Goal: Task Accomplishment & Management: Use online tool/utility

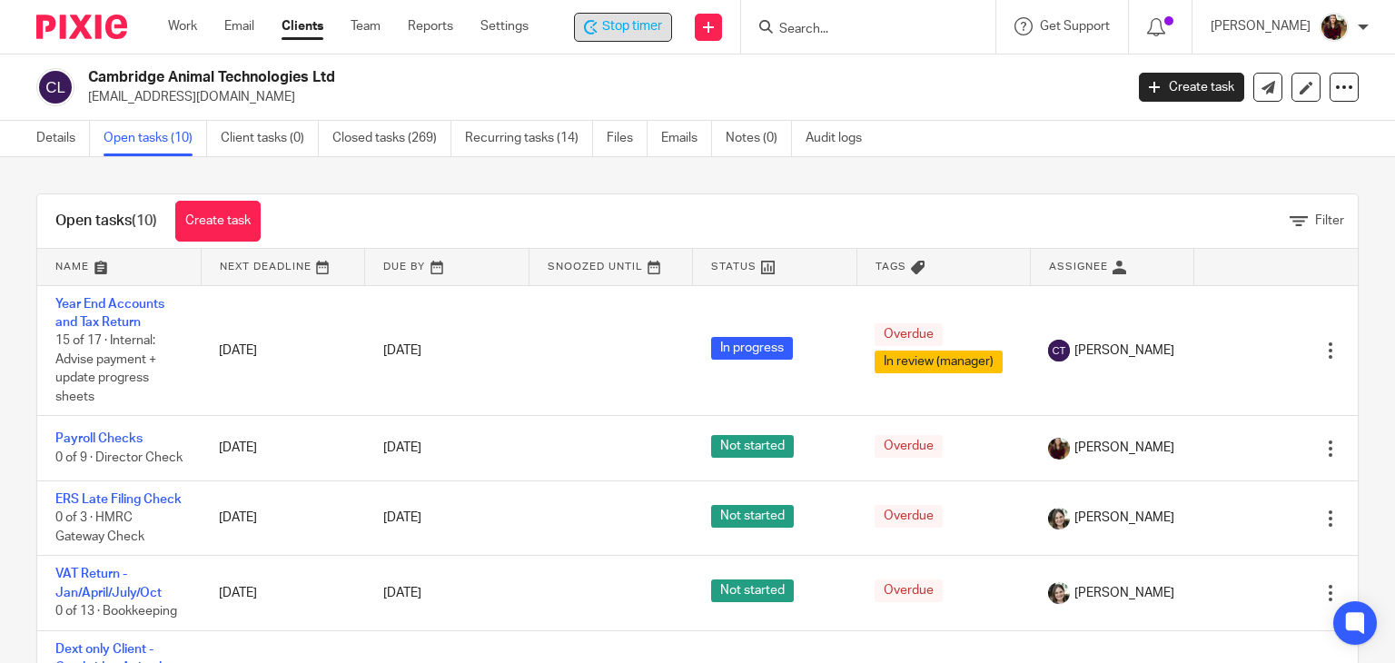
scroll to position [54, 0]
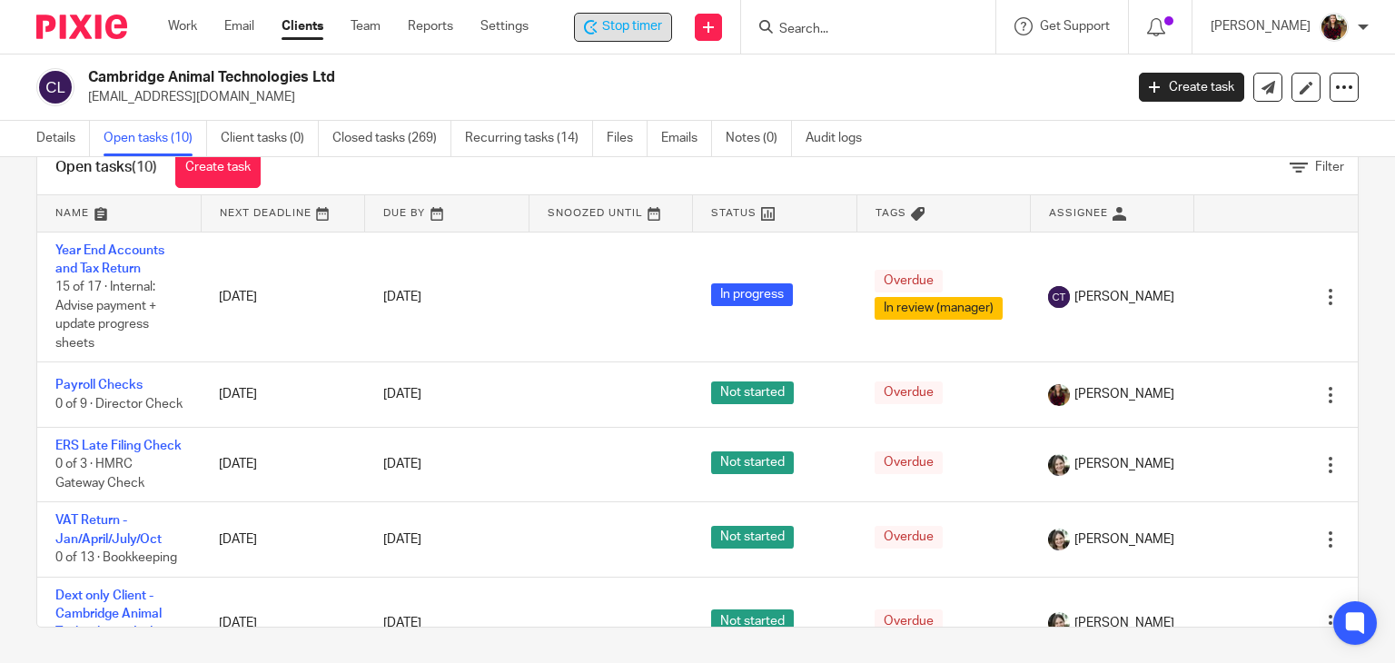
click at [644, 25] on span "Stop timer" at bounding box center [632, 26] width 60 height 19
click at [1020, 187] on div "Open tasks (10) Create task Filter" at bounding box center [697, 168] width 1321 height 55
click at [850, 33] on input "Search" at bounding box center [862, 30] width 164 height 16
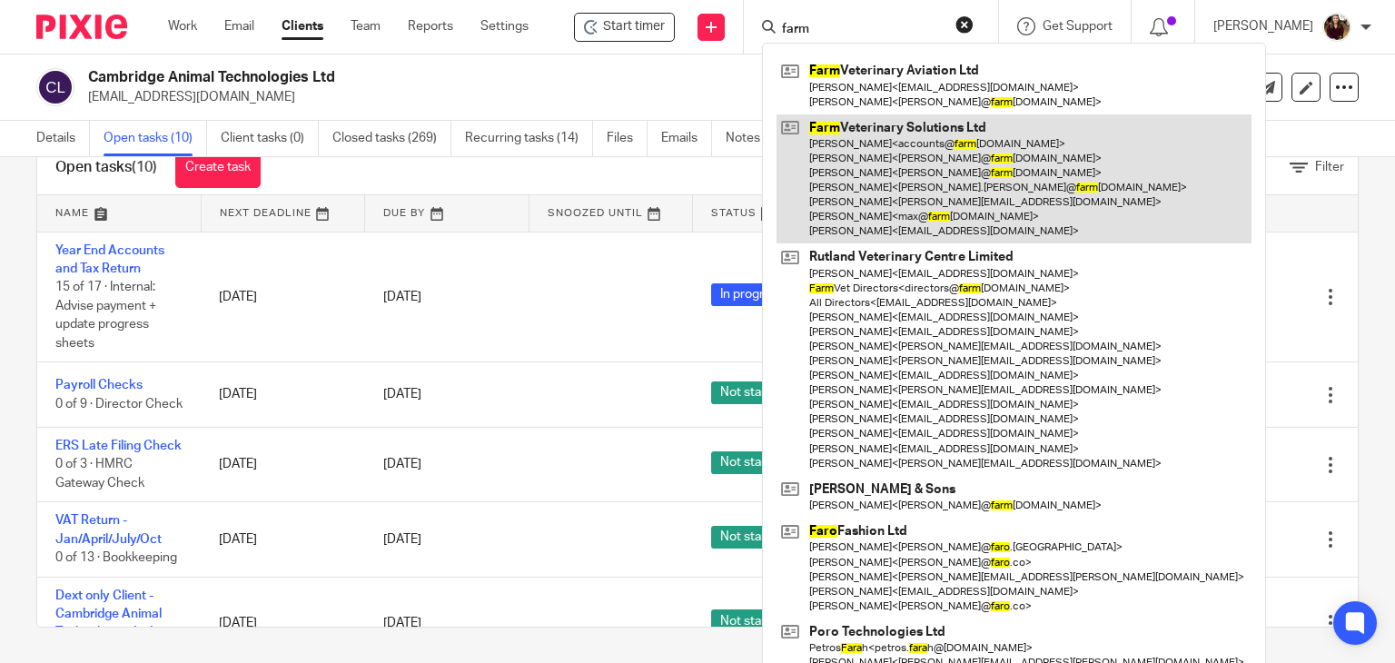
type input "farm"
click at [909, 166] on link at bounding box center [1014, 179] width 475 height 130
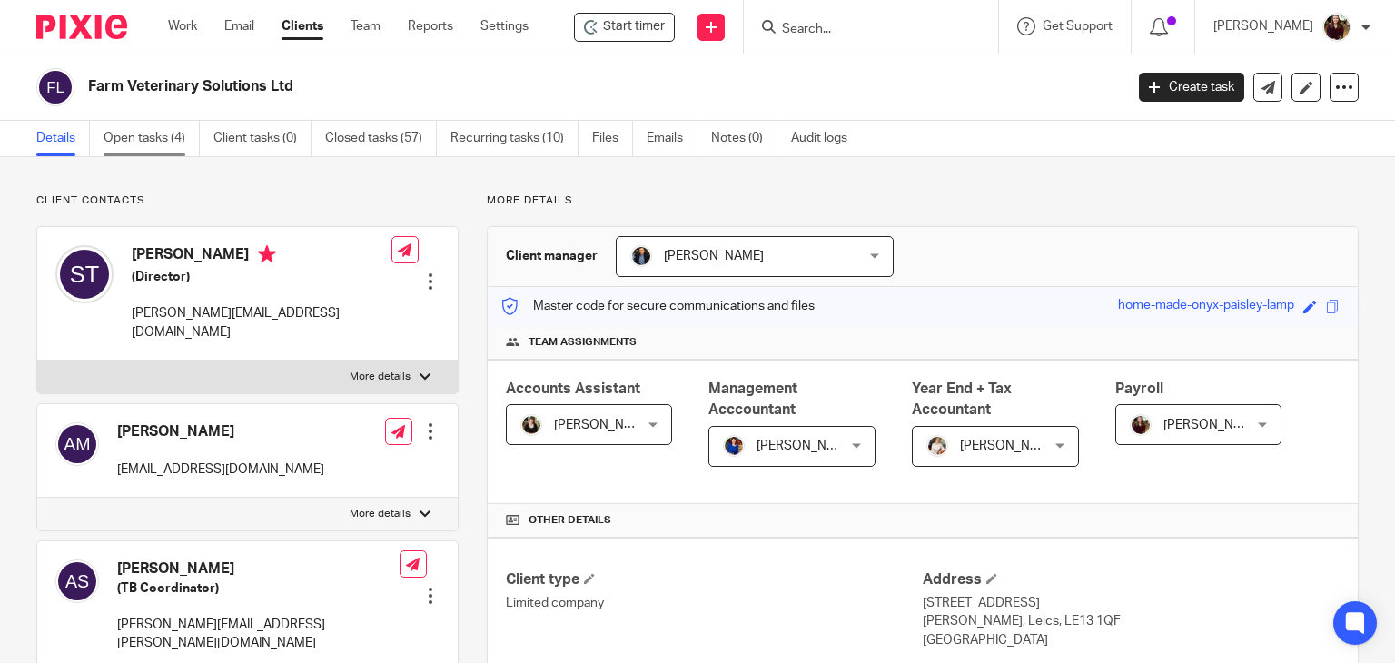
click at [106, 139] on link "Open tasks (4)" at bounding box center [152, 138] width 96 height 35
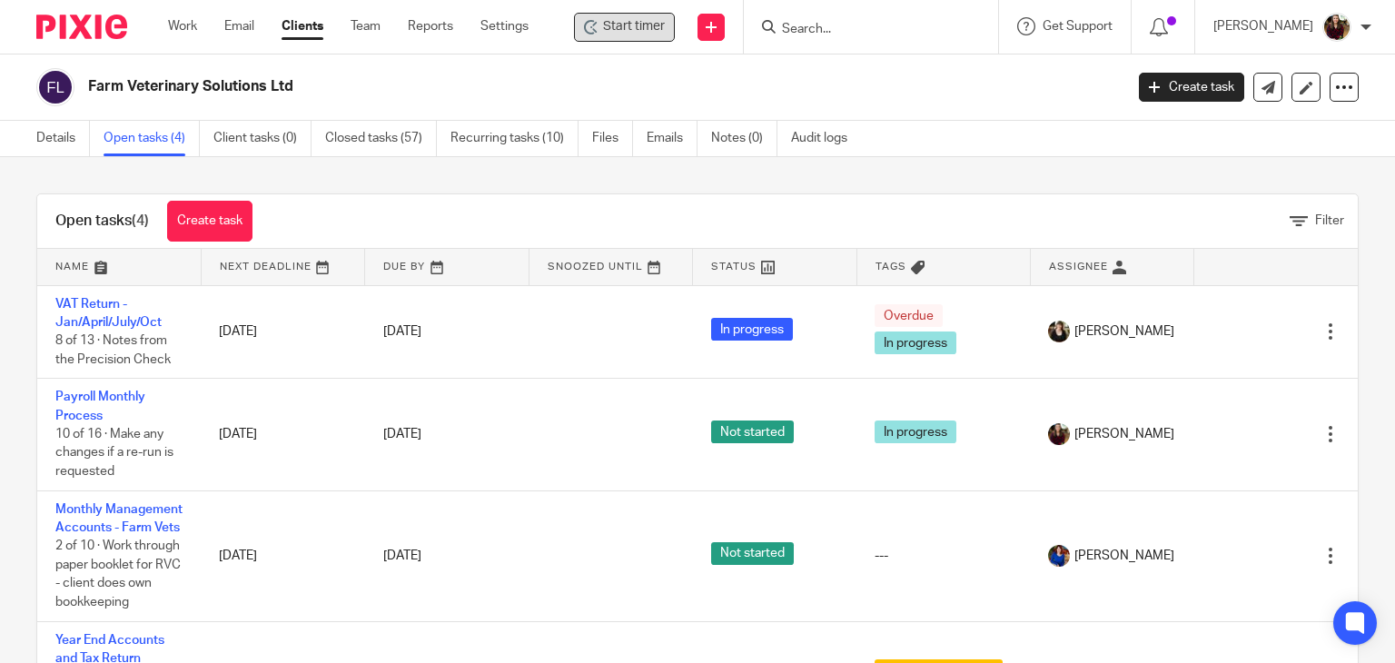
click at [651, 24] on span "Start timer" at bounding box center [634, 26] width 62 height 19
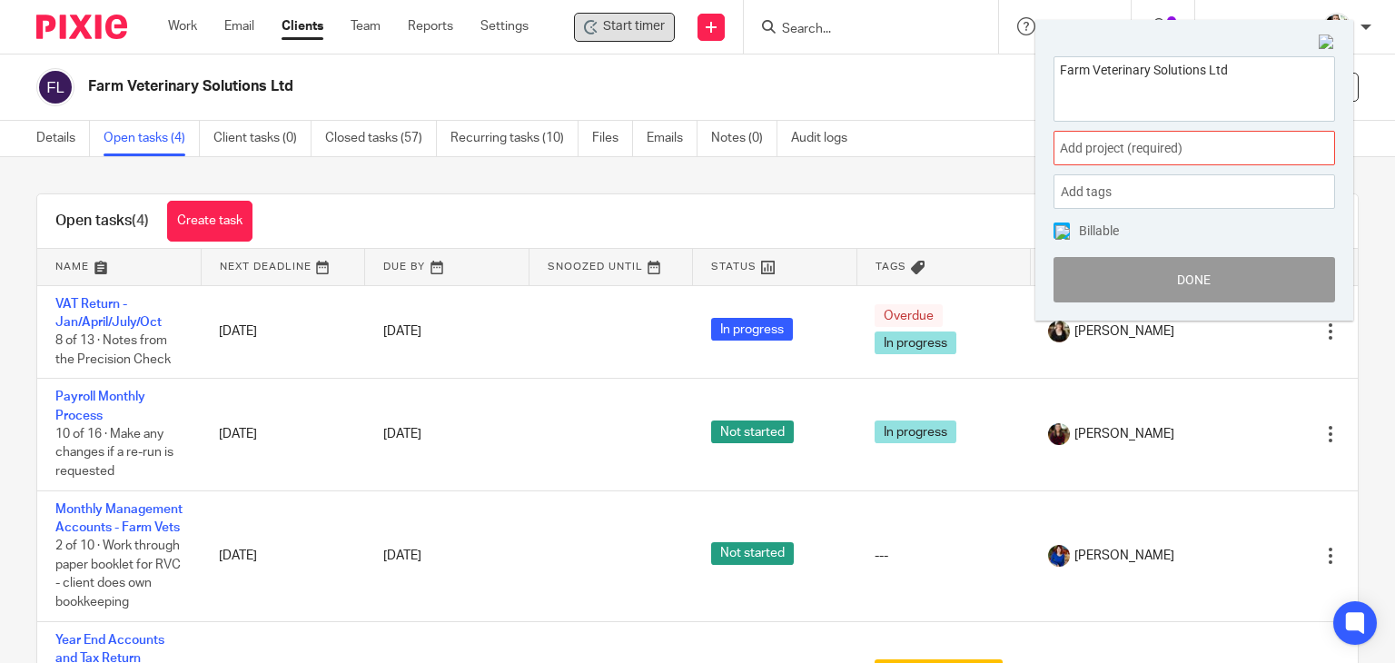
click at [1199, 150] on span "Add project (required) :" at bounding box center [1174, 148] width 229 height 19
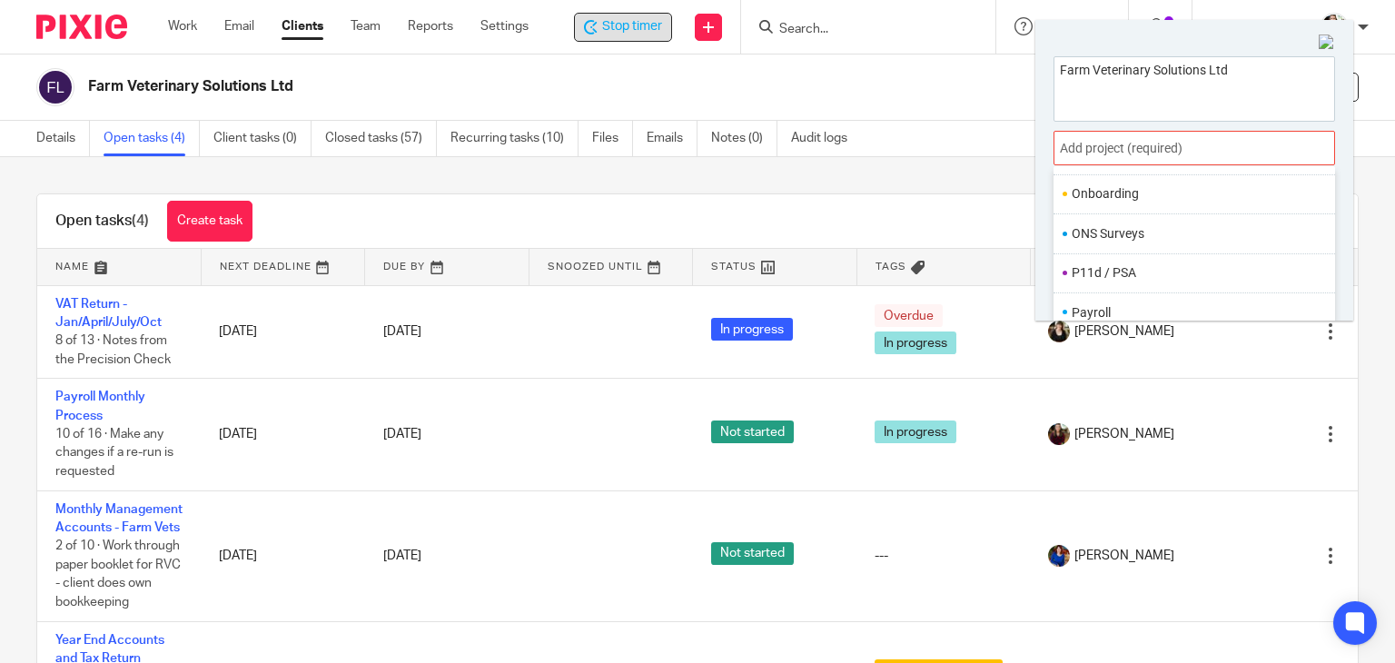
scroll to position [680, 0]
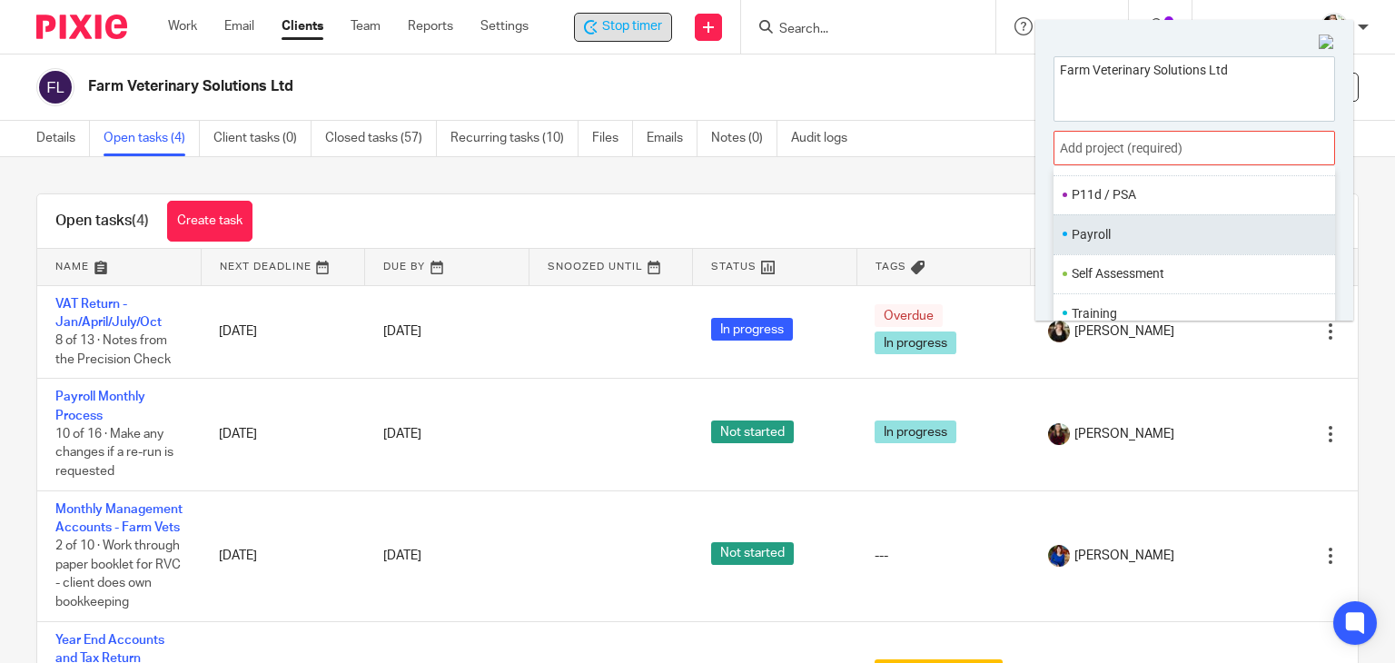
click at [1116, 241] on li "Payroll" at bounding box center [1190, 234] width 237 height 19
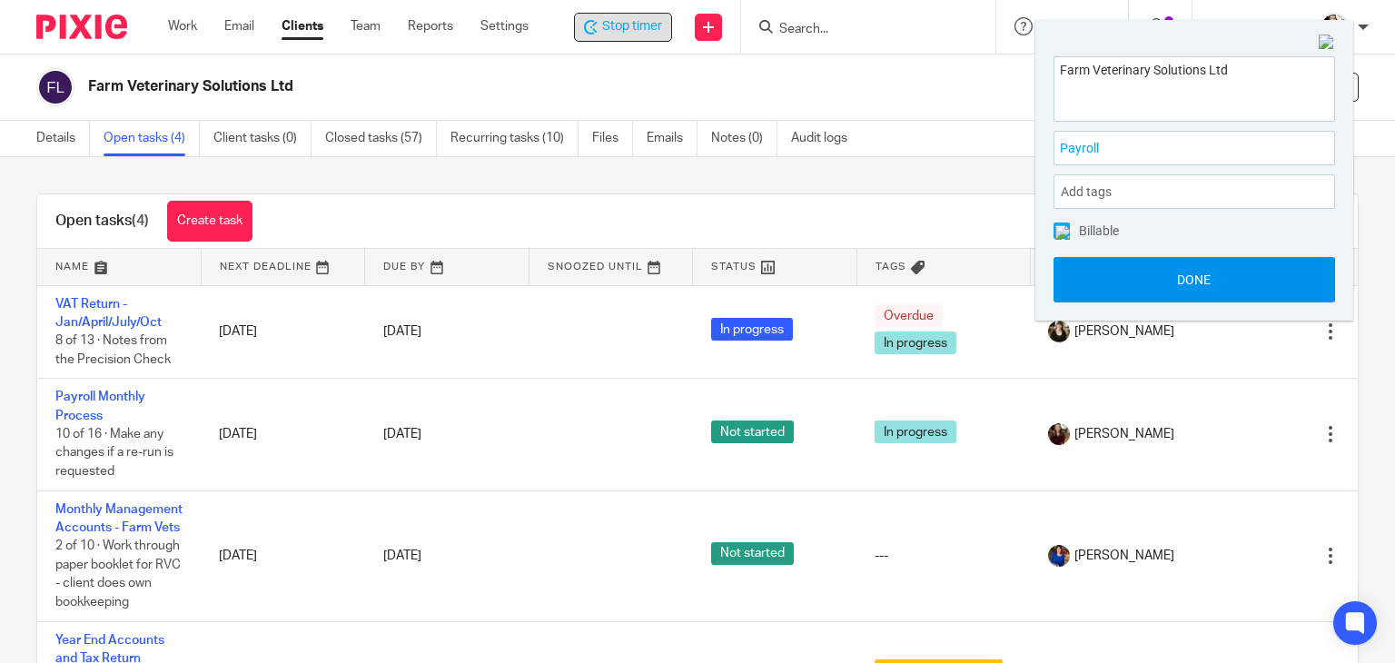
click at [1168, 275] on button "Done" at bounding box center [1195, 279] width 282 height 45
